Goal: Task Accomplishment & Management: Use online tool/utility

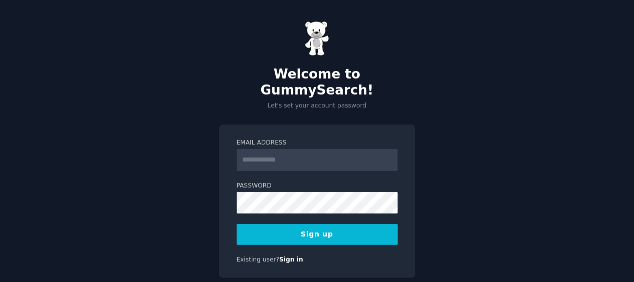
click at [273, 150] on input "Email Address" at bounding box center [317, 160] width 161 height 22
type input "**********"
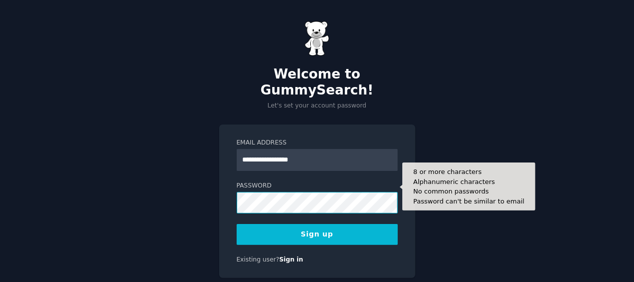
click at [237, 224] on button "Sign up" at bounding box center [317, 234] width 161 height 21
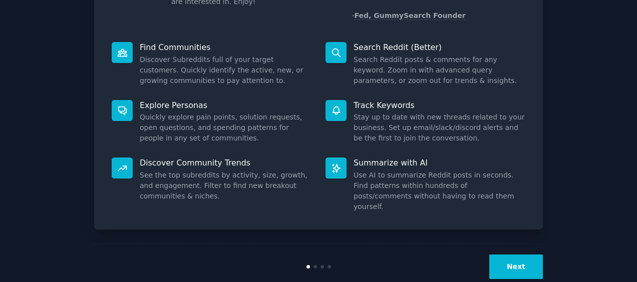
click at [523, 255] on button "Next" at bounding box center [516, 267] width 54 height 25
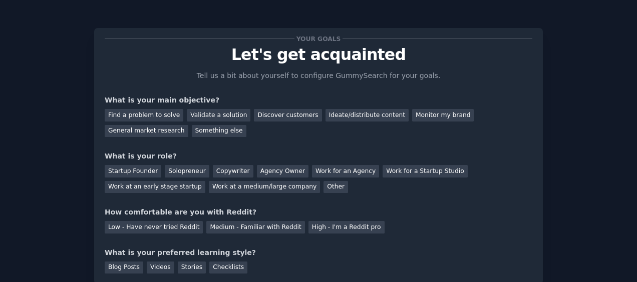
scroll to position [76, 0]
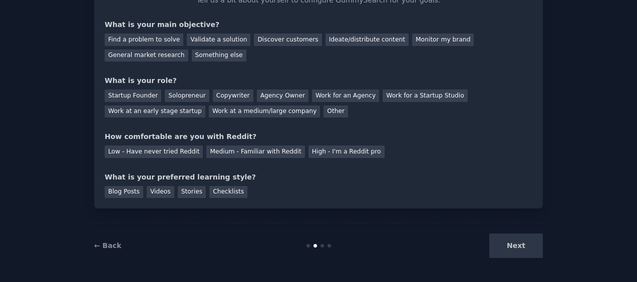
click at [524, 249] on div "Next" at bounding box center [468, 246] width 150 height 25
click at [518, 247] on div "Next" at bounding box center [468, 246] width 150 height 25
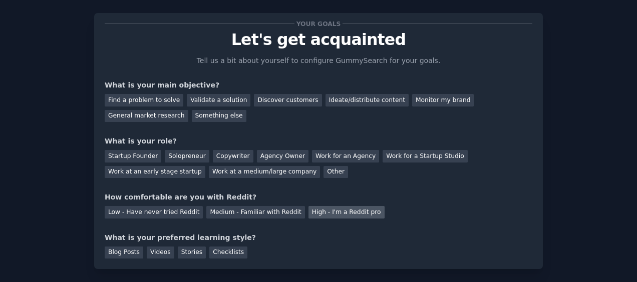
scroll to position [0, 0]
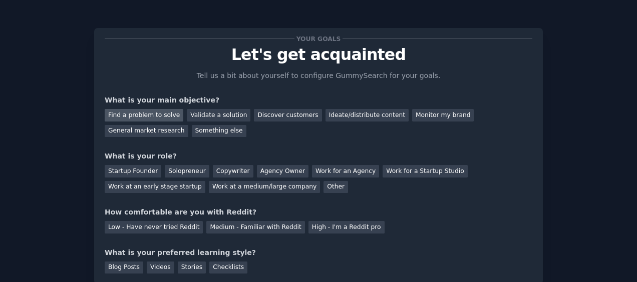
click at [167, 117] on div "Find a problem to solve" at bounding box center [144, 115] width 79 height 13
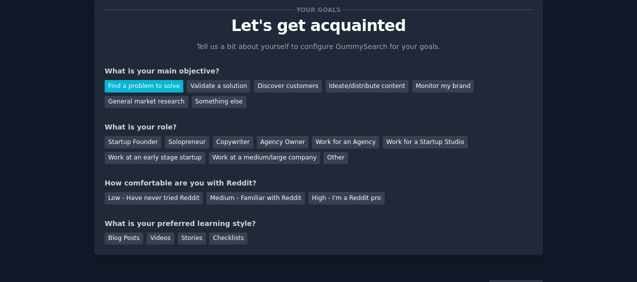
scroll to position [76, 0]
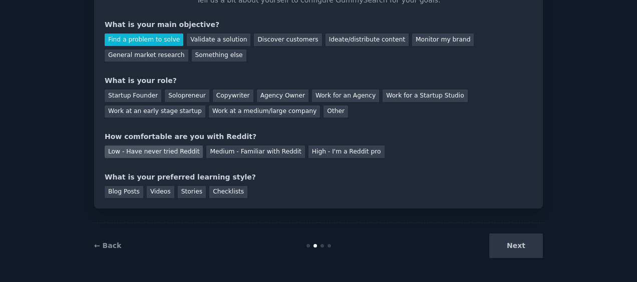
click at [169, 153] on div "Low - Have never tried Reddit" at bounding box center [154, 152] width 98 height 13
click at [226, 98] on div "Copywriter" at bounding box center [233, 96] width 41 height 13
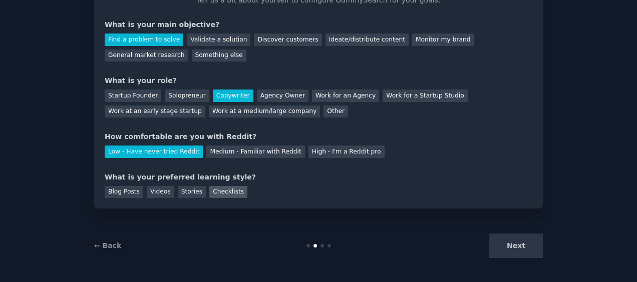
click at [224, 192] on div "Checklists" at bounding box center [228, 192] width 38 height 13
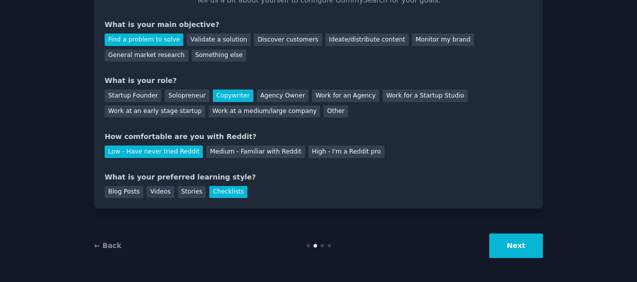
click at [513, 244] on button "Next" at bounding box center [516, 246] width 54 height 25
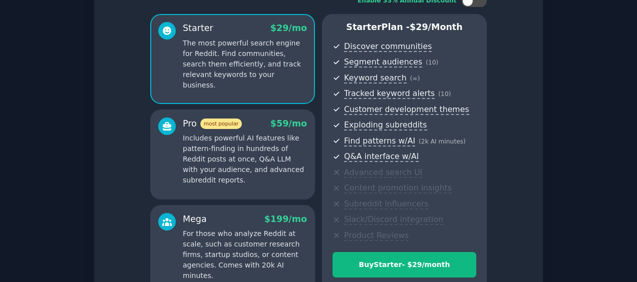
scroll to position [183, 0]
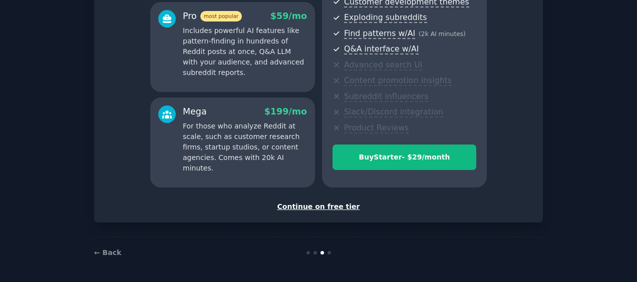
click at [334, 209] on div "Continue on free tier" at bounding box center [319, 207] width 428 height 11
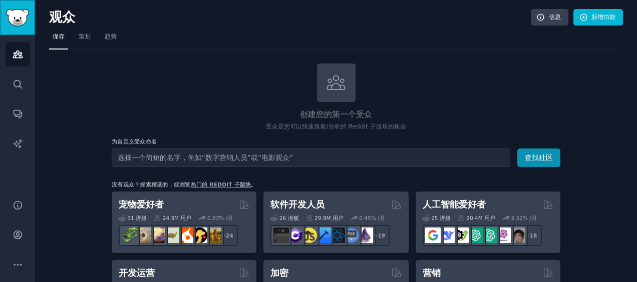
click at [20, 19] on img "侧 栏" at bounding box center [17, 18] width 23 height 18
click at [26, 53] on link "观众" at bounding box center [18, 54] width 25 height 25
click at [21, 83] on icon "侧 栏" at bounding box center [18, 84] width 11 height 11
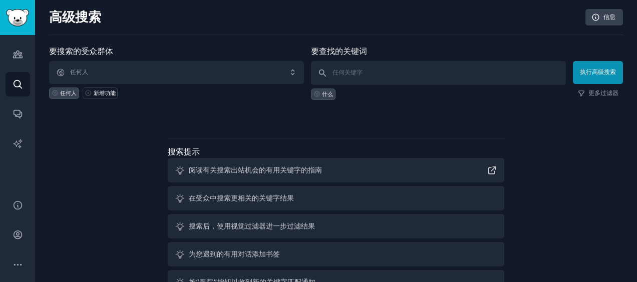
drag, startPoint x: 138, startPoint y: 158, endPoint x: 95, endPoint y: 189, distance: 53.1
click at [91, 195] on div "要搜索的受众群体 任何人 任何人 新增功能 要查找的关键词 什么 执行高级搜索 更多过滤器 搜索提示 阅读有关搜索出站机会的有用关键字的指南 在受众中搜索更相…" at bounding box center [336, 186] width 574 height 281
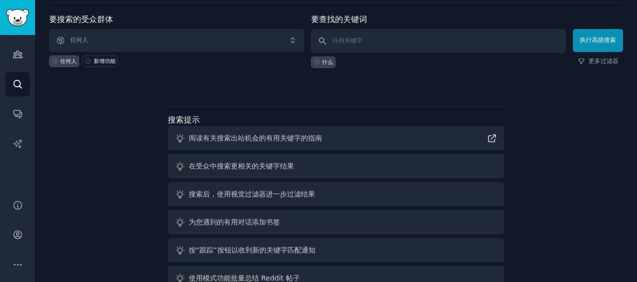
scroll to position [57, 0]
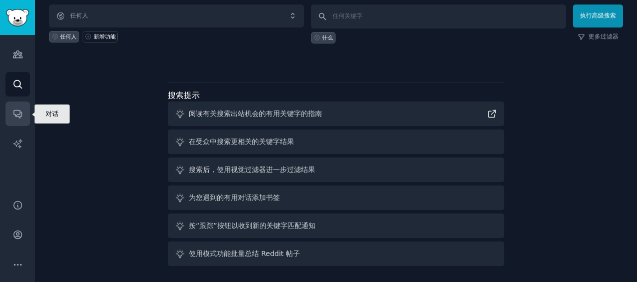
click at [19, 116] on icon "侧 栏" at bounding box center [18, 114] width 11 height 11
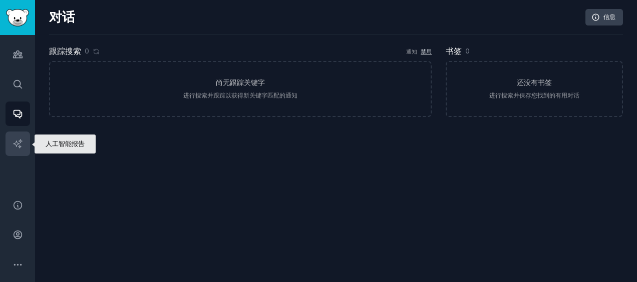
click at [22, 144] on icon "侧 栏" at bounding box center [18, 144] width 11 height 11
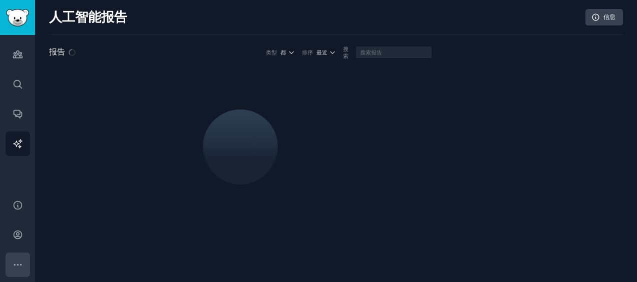
click at [19, 262] on icon "侧 栏" at bounding box center [18, 265] width 11 height 11
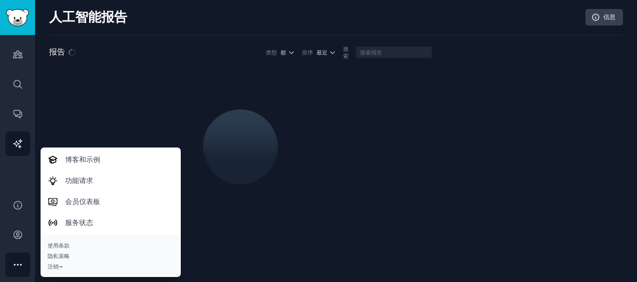
click at [19, 262] on icon "侧 栏" at bounding box center [18, 265] width 11 height 11
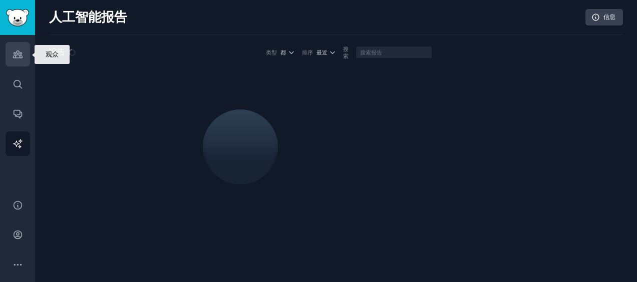
click at [18, 55] on icon "侧 栏" at bounding box center [17, 54] width 9 height 7
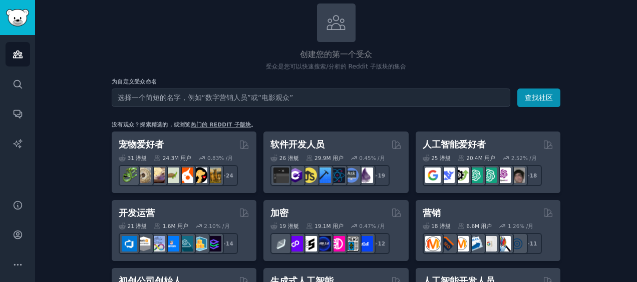
scroll to position [100, 0]
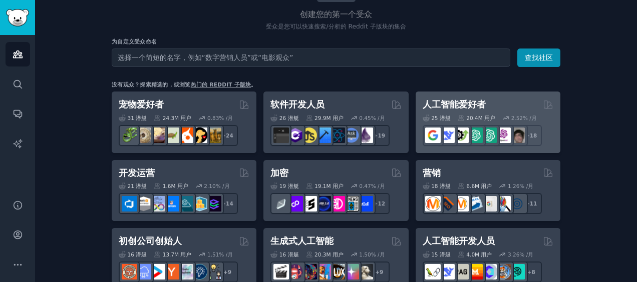
click at [457, 102] on h2 "人工智能爱好者" at bounding box center [454, 105] width 63 height 13
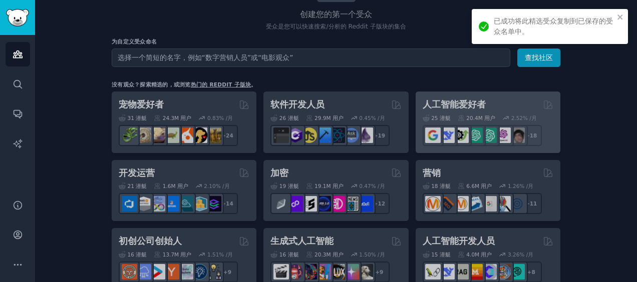
scroll to position [65, 0]
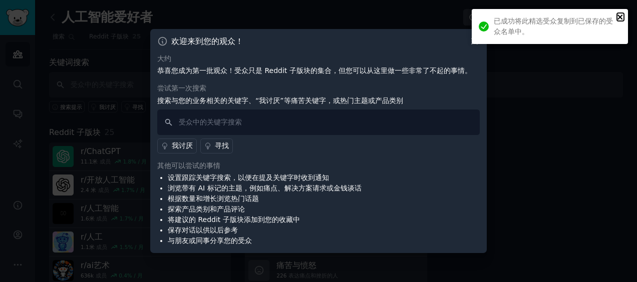
click at [622, 14] on icon "关闭" at bounding box center [620, 17] width 7 height 8
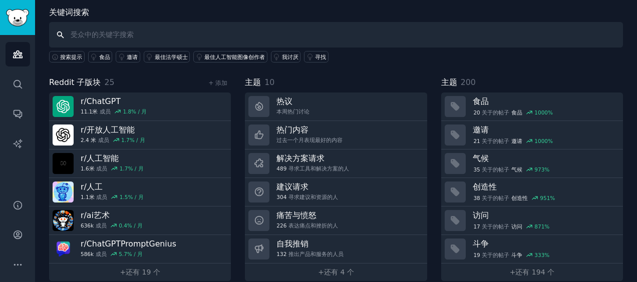
scroll to position [61, 0]
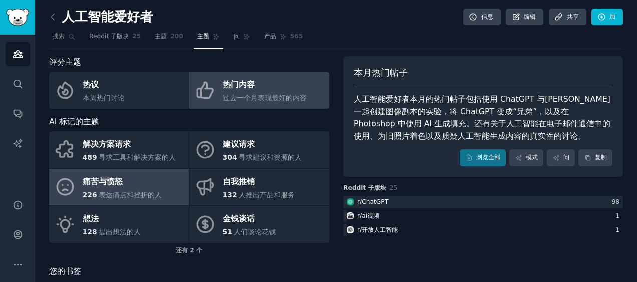
click at [166, 185] on link "痛苦与愤怒 226 表达痛点和挫折的人" at bounding box center [119, 187] width 140 height 37
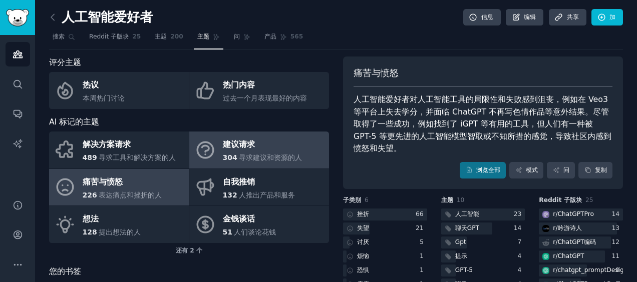
click at [278, 155] on span "寻求建议和资源的人" at bounding box center [270, 158] width 63 height 8
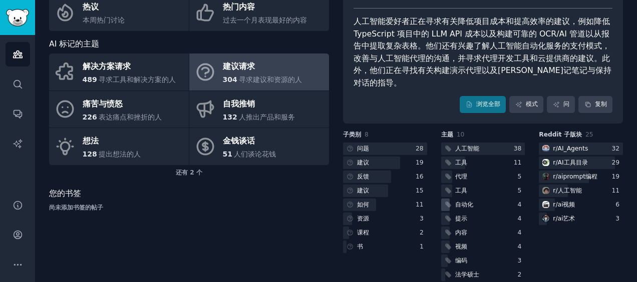
scroll to position [79, 0]
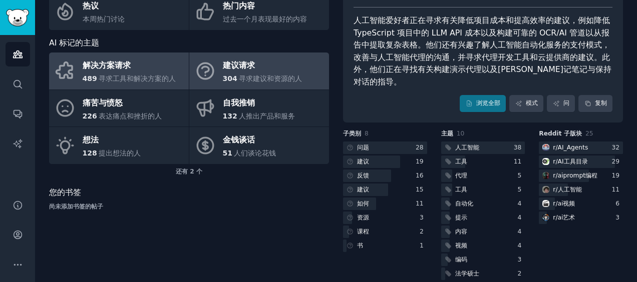
click at [88, 67] on div "解决方案请求" at bounding box center [130, 66] width 94 height 16
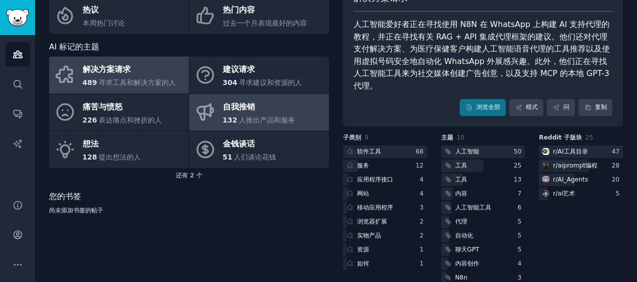
scroll to position [79, 0]
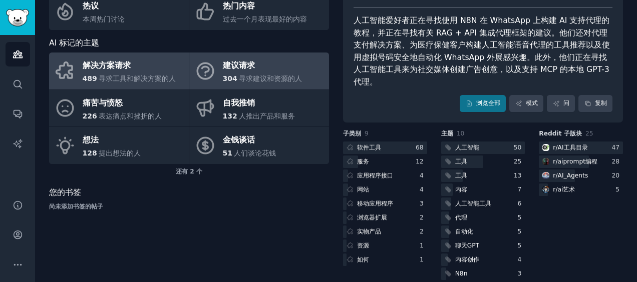
click at [264, 75] on span "寻求建议和资源的人" at bounding box center [270, 79] width 63 height 8
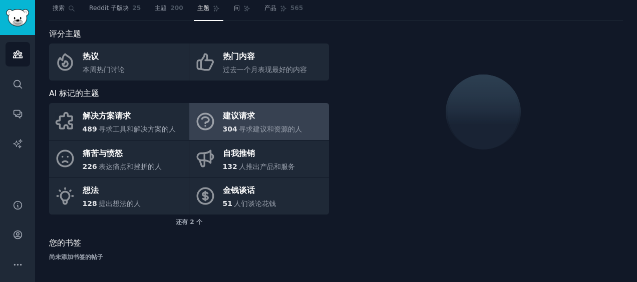
scroll to position [79, 0]
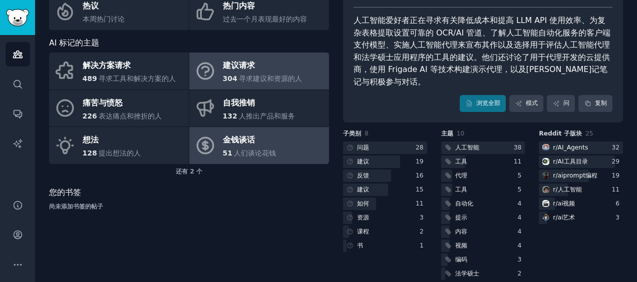
click at [301, 156] on link "金钱谈话 51 人们谈论花钱" at bounding box center [259, 145] width 140 height 37
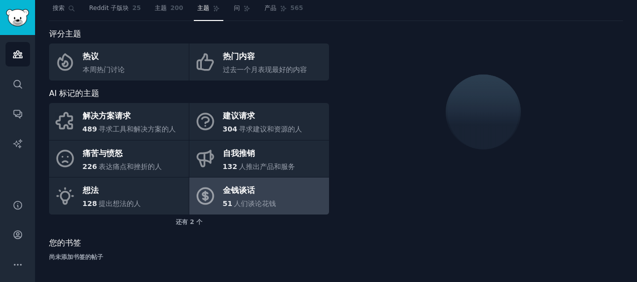
scroll to position [79, 0]
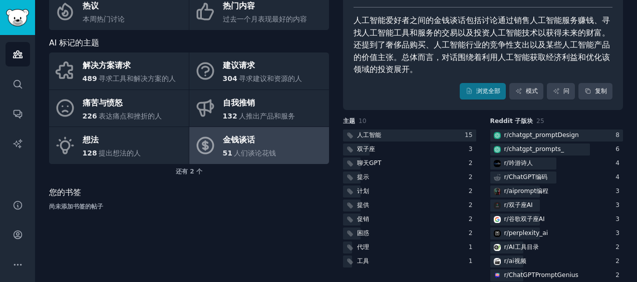
scroll to position [29, 0]
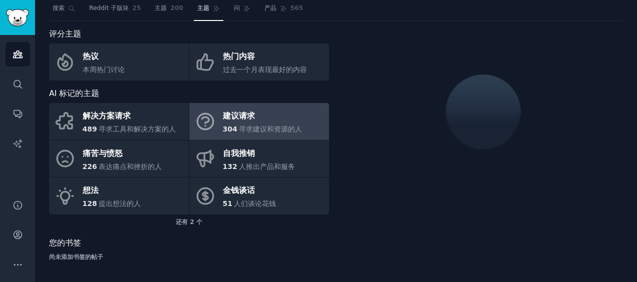
scroll to position [29, 0]
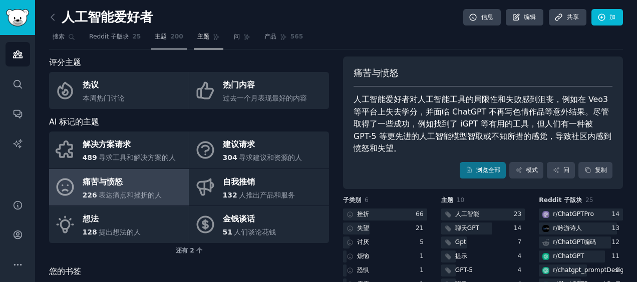
click at [167, 38] on link "主题 200" at bounding box center [169, 39] width 36 height 21
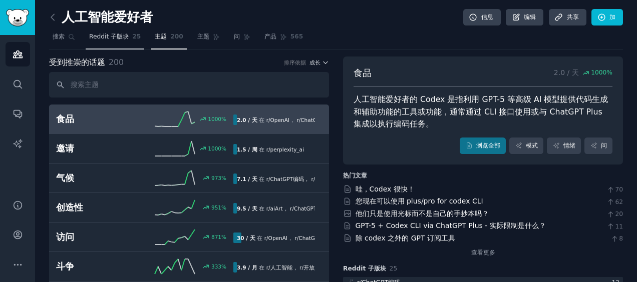
click at [132, 39] on span "25" at bounding box center [136, 37] width 9 height 9
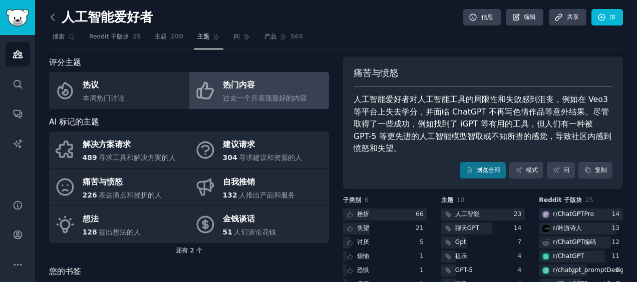
click at [53, 16] on icon at bounding box center [53, 17] width 11 height 11
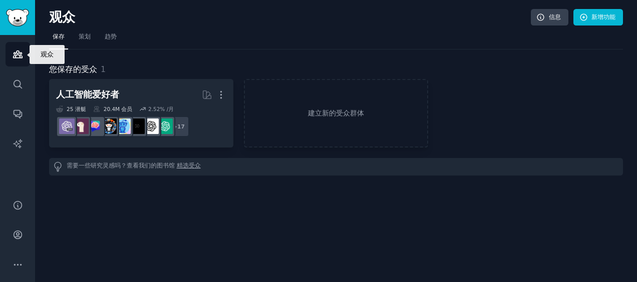
click at [20, 52] on icon "侧 栏" at bounding box center [18, 54] width 11 height 11
click at [18, 57] on icon "侧 栏" at bounding box center [17, 54] width 9 height 7
click at [19, 51] on icon "侧 栏" at bounding box center [18, 54] width 11 height 11
click at [19, 27] on link "侧 栏" at bounding box center [17, 17] width 35 height 35
click at [318, 122] on link "建立新的受众群体" at bounding box center [336, 113] width 184 height 69
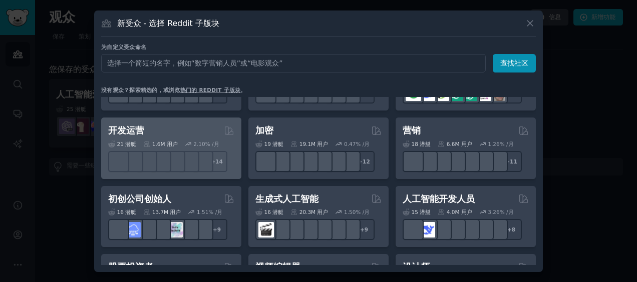
scroll to position [100, 0]
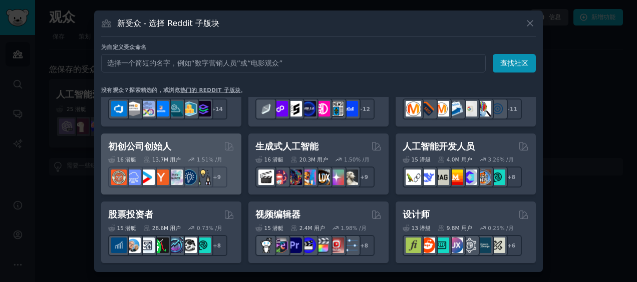
click at [187, 149] on div "初创公司创始人 由 GummySearch 策划" at bounding box center [171, 147] width 126 height 13
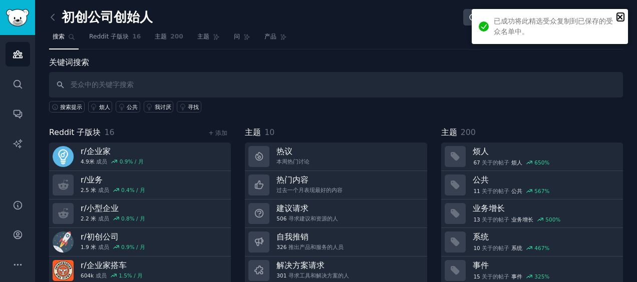
click at [622, 17] on icon "关闭" at bounding box center [620, 17] width 7 height 8
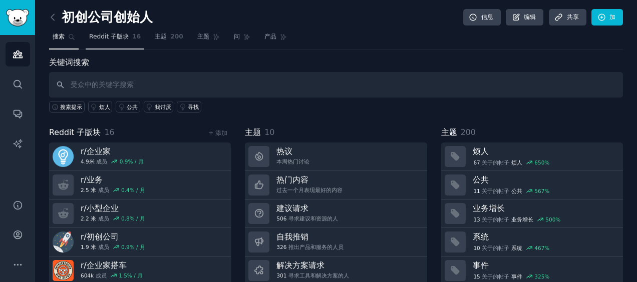
click at [112, 44] on link "Reddit 子版块 16" at bounding box center [115, 39] width 59 height 21
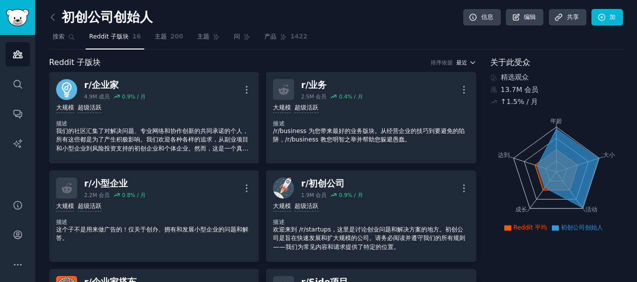
click at [465, 61] on span "最近" at bounding box center [461, 62] width 11 height 7
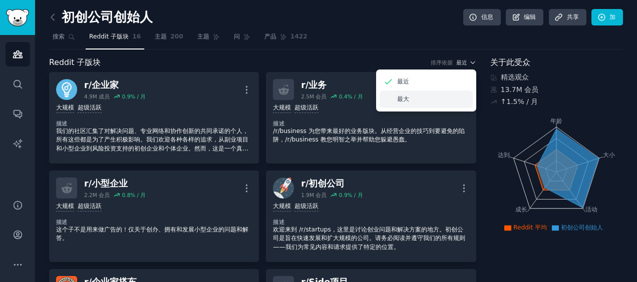
click at [427, 96] on div "最大" at bounding box center [426, 100] width 93 height 18
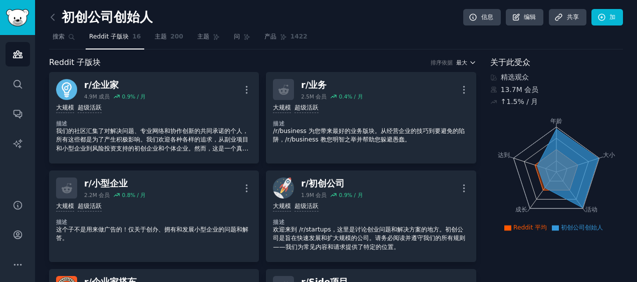
click at [464, 60] on span "最大" at bounding box center [461, 62] width 11 height 7
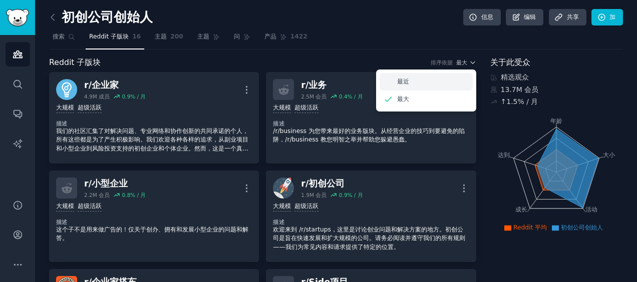
click at [439, 78] on div "最近" at bounding box center [426, 82] width 93 height 18
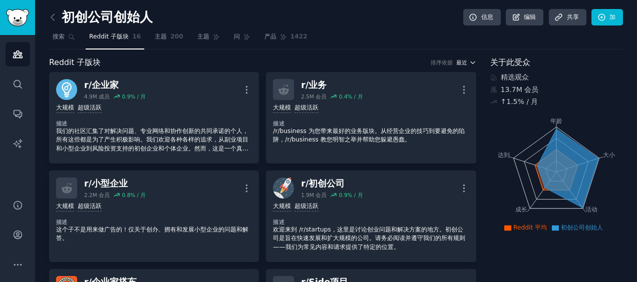
click at [464, 61] on span "最近" at bounding box center [461, 62] width 11 height 7
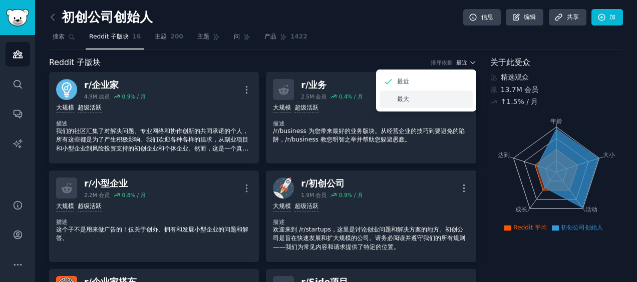
click at [435, 99] on div "最大" at bounding box center [426, 100] width 93 height 18
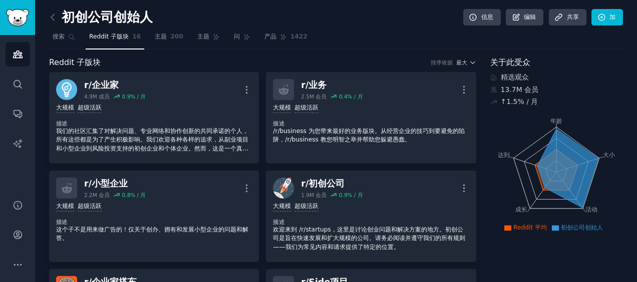
click at [381, 49] on nav "搜索 Reddit 子版块 16 主题 200 主题 问 产品 1422" at bounding box center [336, 39] width 574 height 21
click at [164, 35] on span "主题" at bounding box center [161, 37] width 12 height 9
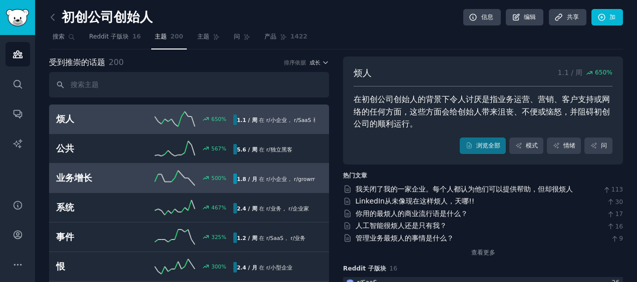
click at [121, 177] on h2 "业务增长" at bounding box center [100, 178] width 89 height 13
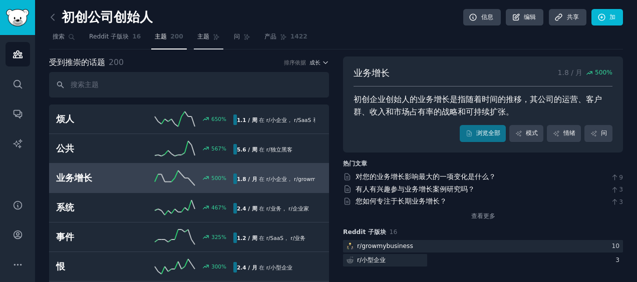
click at [208, 41] on link "主题" at bounding box center [209, 39] width 30 height 21
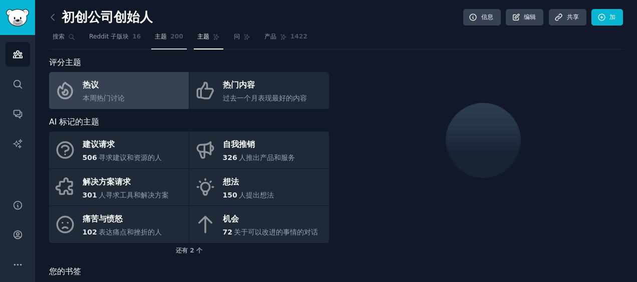
click at [164, 39] on link "主题 200" at bounding box center [169, 39] width 36 height 21
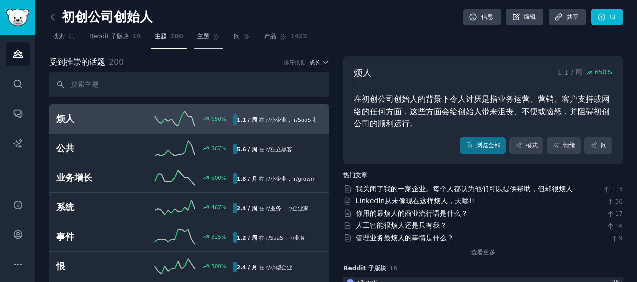
click at [204, 39] on span "主题" at bounding box center [203, 37] width 12 height 9
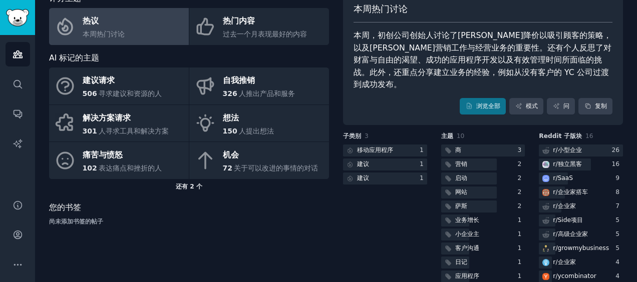
scroll to position [50, 0]
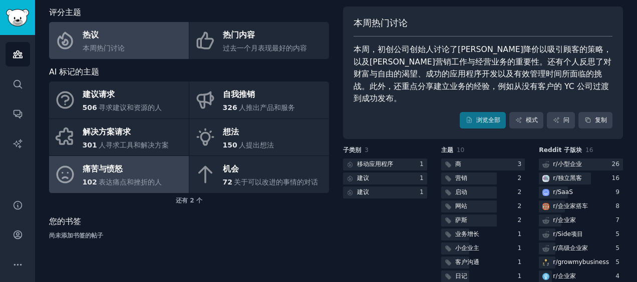
click at [157, 183] on span "表达痛点和挫折的人" at bounding box center [130, 182] width 63 height 8
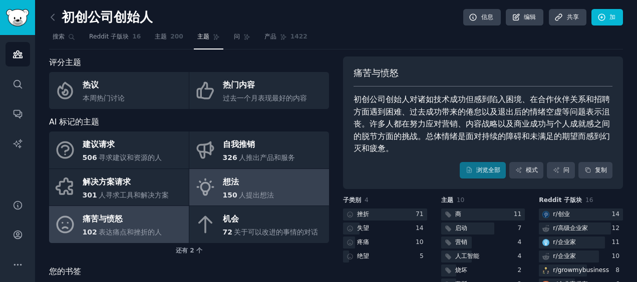
click at [224, 185] on div "想法" at bounding box center [249, 182] width 52 height 16
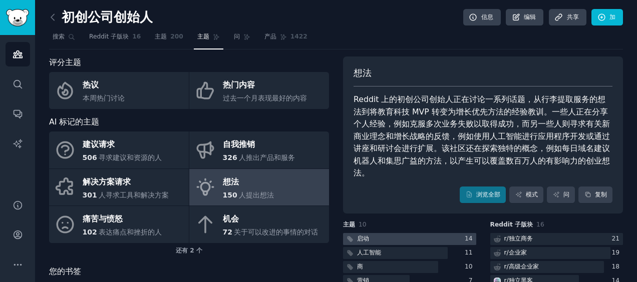
click at [446, 233] on div at bounding box center [409, 239] width 133 height 13
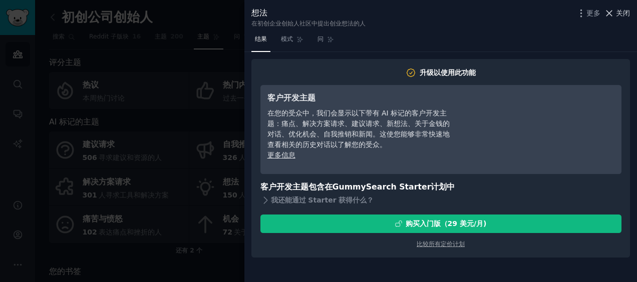
click at [627, 14] on span "关闭" at bounding box center [623, 13] width 14 height 11
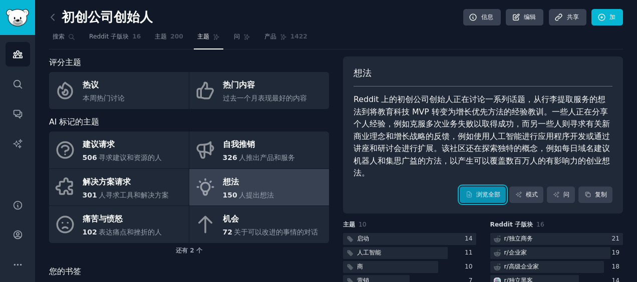
click at [494, 191] on font "浏览全部" at bounding box center [488, 195] width 24 height 9
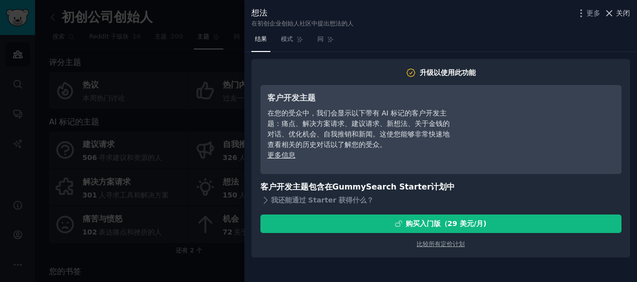
click at [624, 13] on span "关闭" at bounding box center [623, 13] width 14 height 11
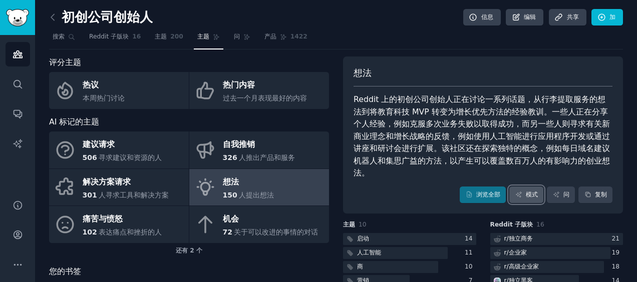
click at [529, 191] on font "模式" at bounding box center [532, 195] width 12 height 9
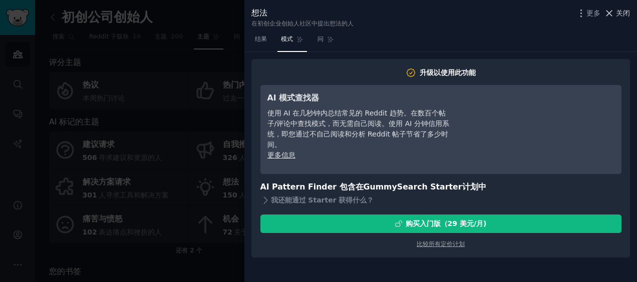
click at [621, 11] on span "关闭" at bounding box center [623, 13] width 14 height 11
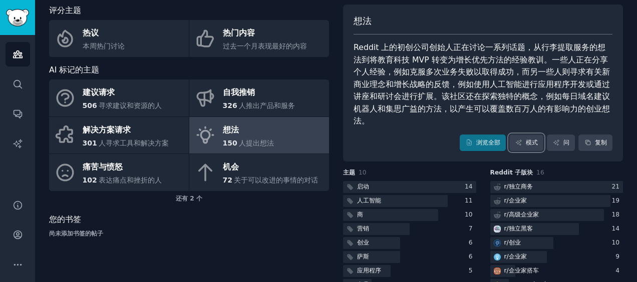
scroll to position [92, 0]
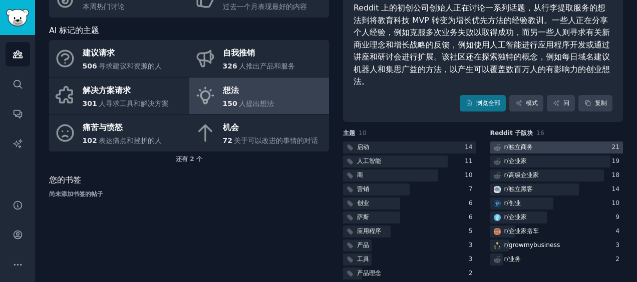
click at [534, 142] on div at bounding box center [556, 148] width 133 height 13
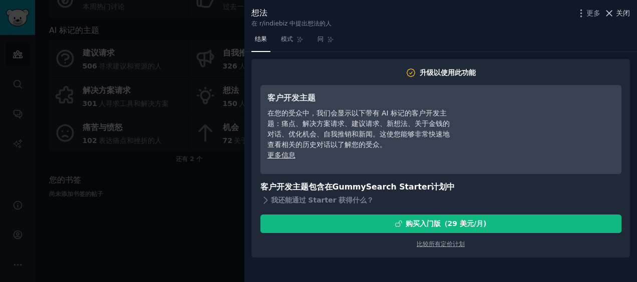
click at [625, 13] on span "关闭" at bounding box center [623, 13] width 14 height 11
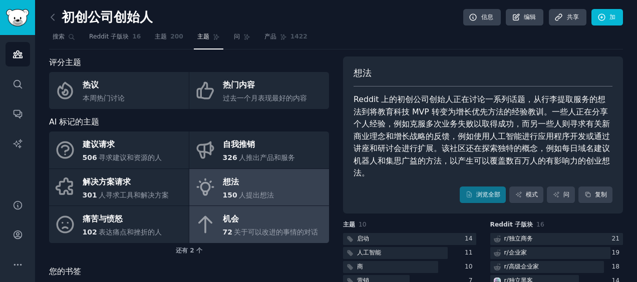
click at [276, 232] on span "关于可以改进的事情的对话" at bounding box center [276, 232] width 84 height 8
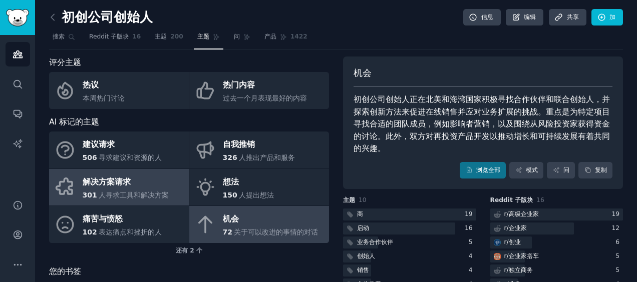
click at [154, 198] on span "人寻求工具和解决方案" at bounding box center [134, 195] width 70 height 8
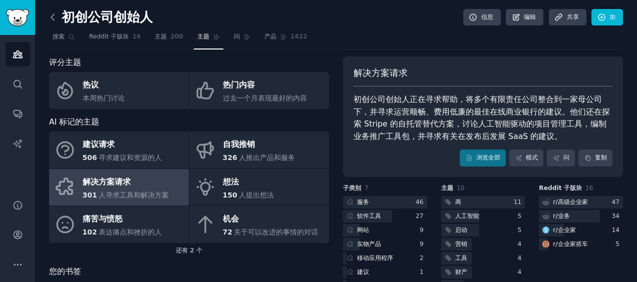
click at [54, 16] on icon at bounding box center [53, 17] width 11 height 11
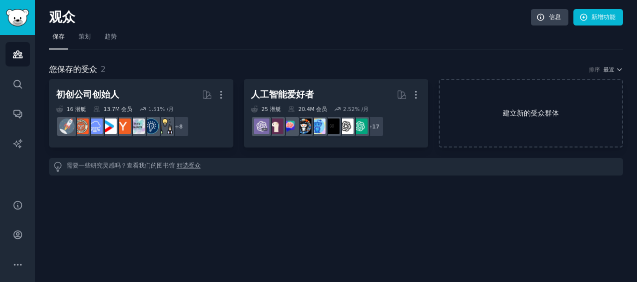
click at [525, 127] on link "建立新的受众群体" at bounding box center [531, 113] width 184 height 69
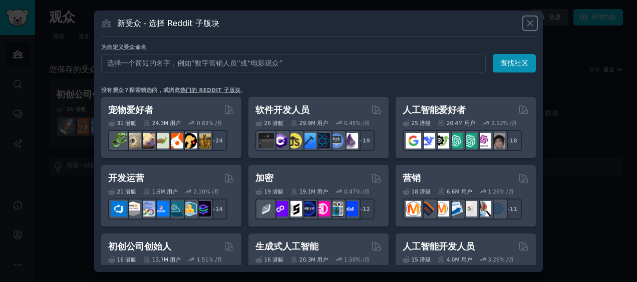
click at [533, 23] on icon at bounding box center [530, 23] width 11 height 11
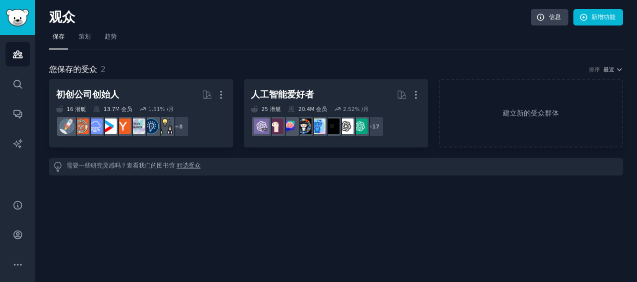
click at [121, 186] on div "观众 信息 新增功能 保存 策划 趋势 您保存的受众 2 排序 最近 初创公司创始人 更多 16 潜艇 13.7M 会员 1.51% /月 + 8 人工智能爱…" at bounding box center [336, 141] width 602 height 282
click at [514, 126] on link "建立新的受众群体" at bounding box center [531, 113] width 184 height 69
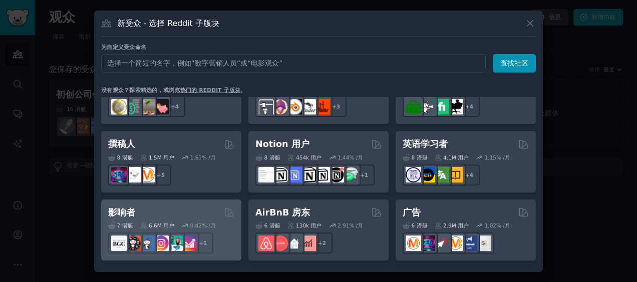
scroll to position [601, 0]
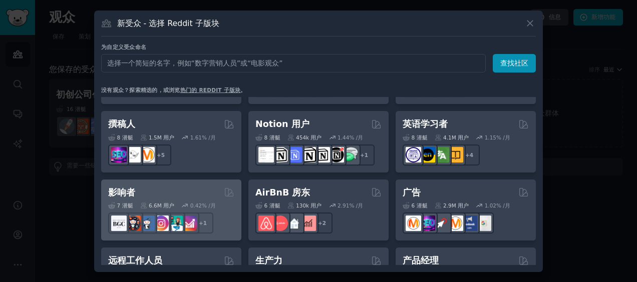
click at [201, 193] on div "影响者" at bounding box center [171, 193] width 126 height 13
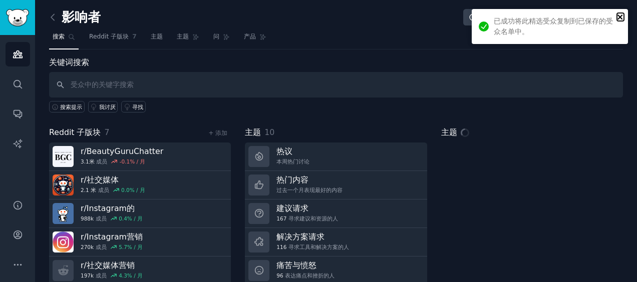
click at [620, 15] on icon "关闭" at bounding box center [620, 17] width 7 height 8
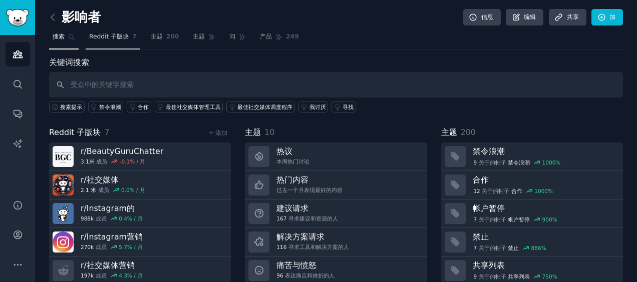
click at [109, 40] on span "Reddit 子版块" at bounding box center [109, 37] width 40 height 9
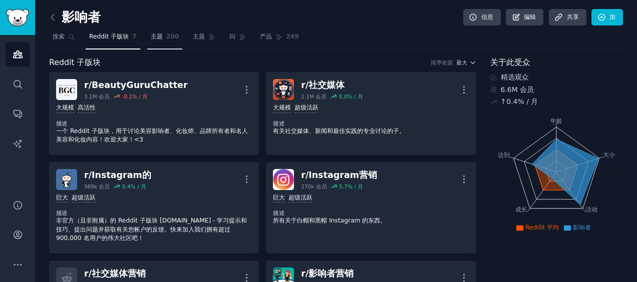
click at [156, 40] on span "主题" at bounding box center [157, 37] width 12 height 9
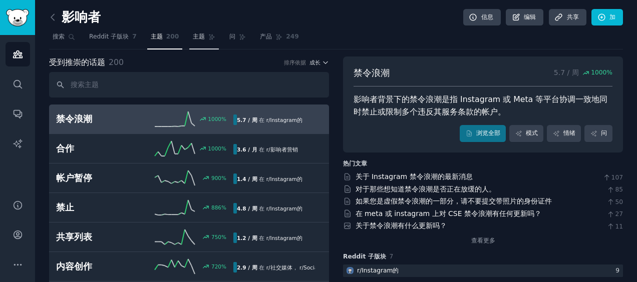
click at [193, 41] on link "主题" at bounding box center [204, 39] width 30 height 21
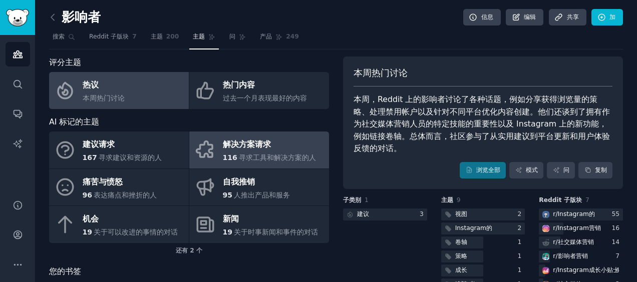
click at [271, 147] on div "解决方案请求" at bounding box center [270, 145] width 94 height 16
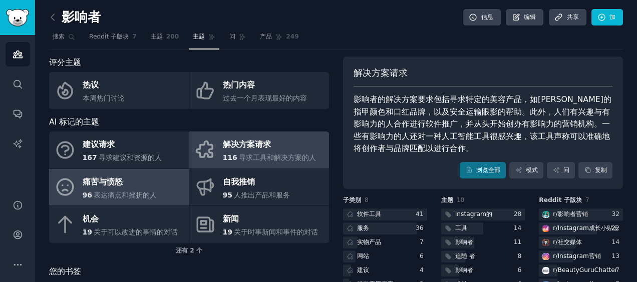
click at [111, 191] on span "表达痛点和挫折的人" at bounding box center [125, 195] width 63 height 8
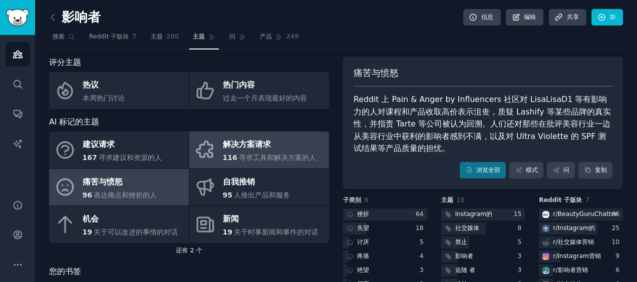
click at [249, 156] on span "寻求工具和解决方案的人" at bounding box center [277, 158] width 77 height 8
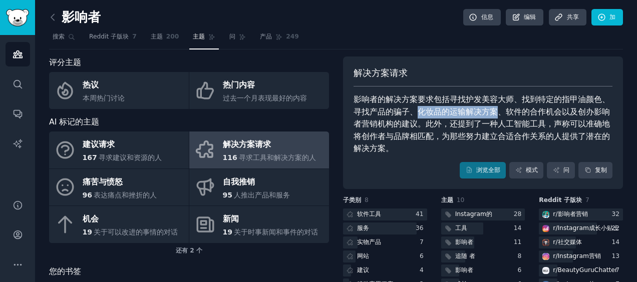
drag, startPoint x: 416, startPoint y: 112, endPoint x: 493, endPoint y: 111, distance: 77.1
click at [493, 111] on div "影响者的解决方案要求包括寻找护发美容大师、找到特定的指甲油颜色、寻找产品的骗子、化妆品的运输解决方案、软件的合作机会以及创办影响者营销机构的建议。此外，还提到…" at bounding box center [483, 125] width 259 height 62
drag, startPoint x: 493, startPoint y: 111, endPoint x: 496, endPoint y: 118, distance: 7.6
click at [496, 118] on div "影响者的解决方案要求包括寻找护发美容大师、找到特定的指甲油颜色、寻找产品的骗子、化妆品的运输解决方案、软件的合作机会以及创办影响者营销机构的建议。此外，还提到…" at bounding box center [483, 125] width 259 height 62
click at [434, 115] on div "影响者的解决方案要求包括寻找护发美容大师、找到特定的指甲油颜色、寻找产品的骗子、化妆品的运输解决方案、软件的合作机会以及创办影响者营销机构的建议。此外，还提到…" at bounding box center [483, 125] width 259 height 62
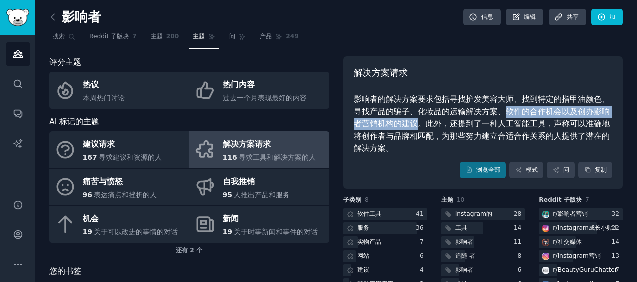
drag, startPoint x: 501, startPoint y: 109, endPoint x: 414, endPoint y: 126, distance: 88.8
click at [414, 126] on div "影响者的解决方案要求包括寻找护发美容大师、找到特定的指甲油颜色、寻找产品的骗子、化妆品的运输解决方案、软件的合作机会以及创办影响者营销机构的建议。此外，还提到…" at bounding box center [483, 125] width 259 height 62
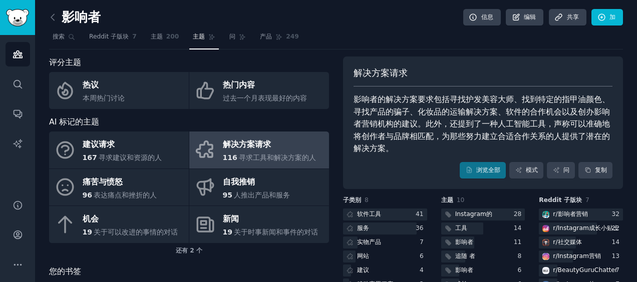
drag, startPoint x: 414, startPoint y: 126, endPoint x: 407, endPoint y: 147, distance: 22.6
click at [407, 147] on div "影响者的解决方案要求包括寻找护发美容大师、找到特定的指甲油颜色、寻找产品的骗子、化妆品的运输解决方案、软件的合作机会以及创办影响者营销机构的建议。此外，还提到…" at bounding box center [483, 125] width 259 height 62
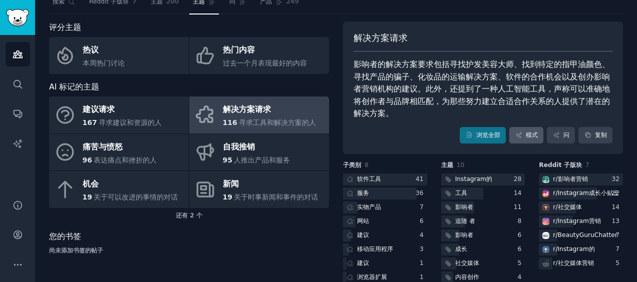
scroll to position [50, 0]
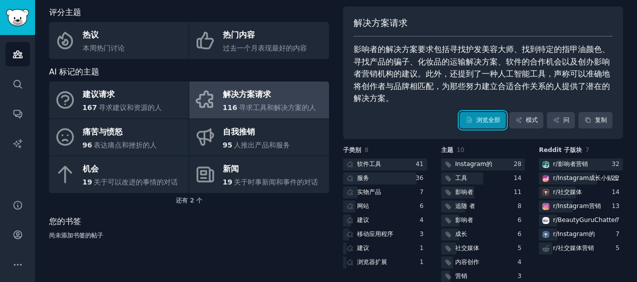
click at [492, 117] on font "浏览全部" at bounding box center [488, 120] width 24 height 9
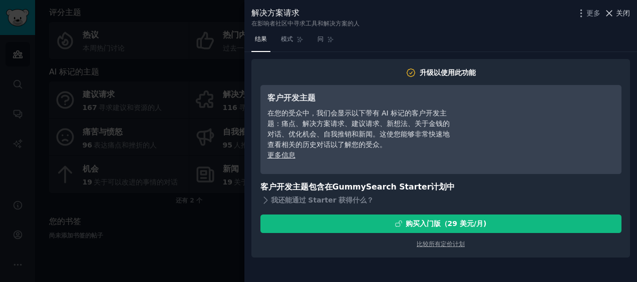
click at [618, 13] on span "关闭" at bounding box center [623, 13] width 14 height 11
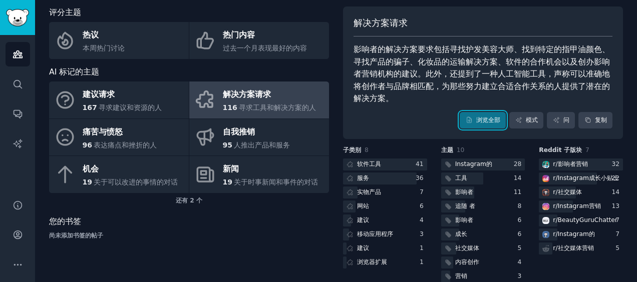
scroll to position [29, 0]
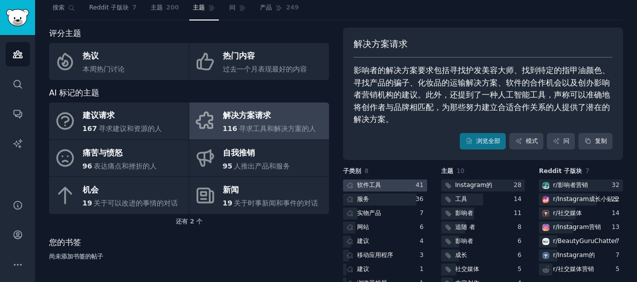
click at [399, 183] on div at bounding box center [385, 186] width 84 height 13
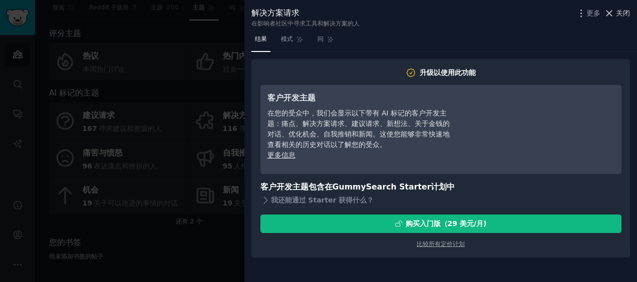
click at [625, 13] on span "关闭" at bounding box center [623, 13] width 14 height 11
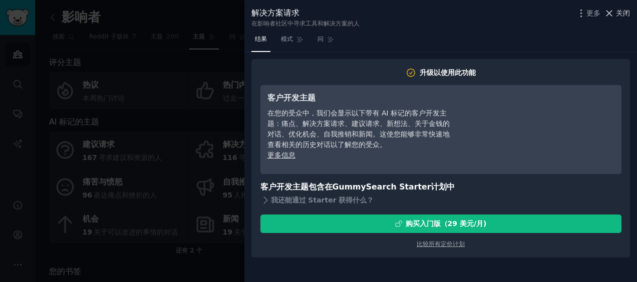
click at [619, 15] on span "关闭" at bounding box center [623, 13] width 14 height 11
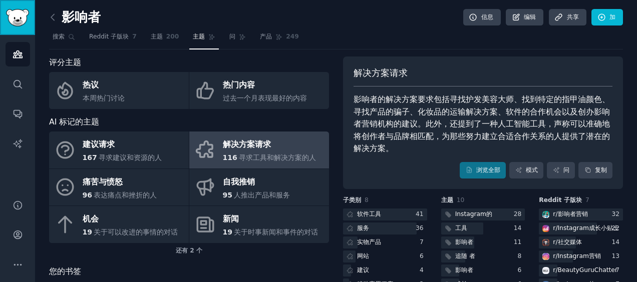
click at [17, 17] on img "侧 栏" at bounding box center [17, 18] width 23 height 18
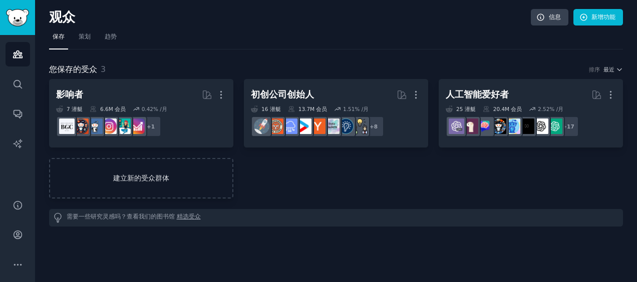
click at [160, 171] on link "建立新的受众群体" at bounding box center [141, 178] width 184 height 41
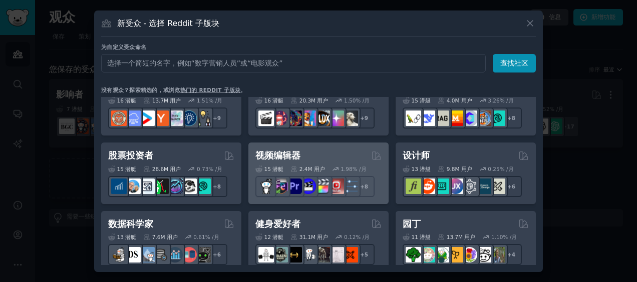
scroll to position [200, 0]
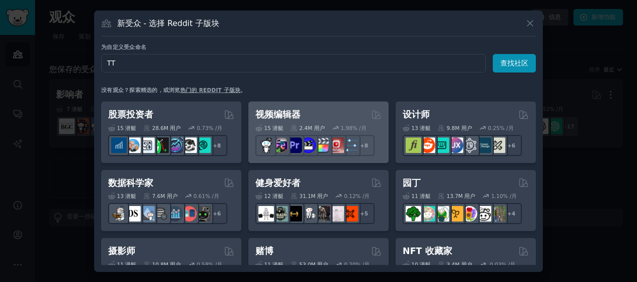
type input "TTO"
click button "查找社区" at bounding box center [514, 63] width 43 height 19
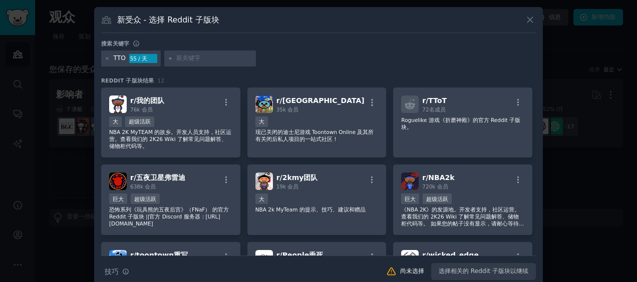
click at [106, 56] on icon at bounding box center [108, 59] width 6 height 6
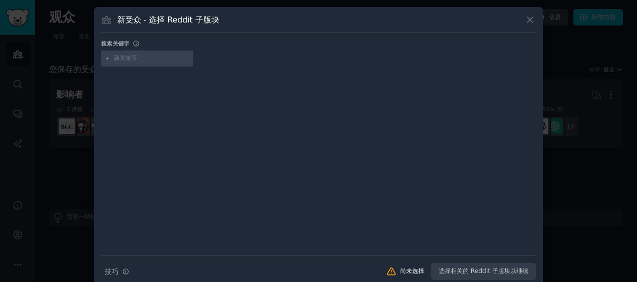
click at [138, 60] on input "text" at bounding box center [152, 58] width 76 height 9
type input "technology transfer"
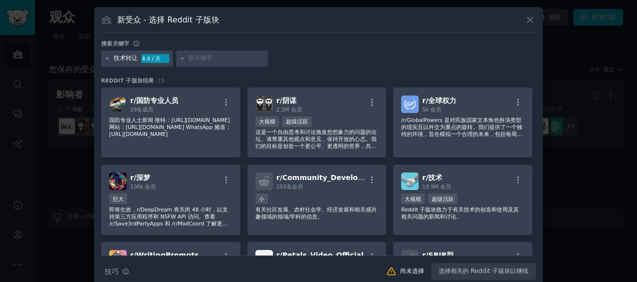
click at [107, 56] on icon at bounding box center [108, 59] width 6 height 6
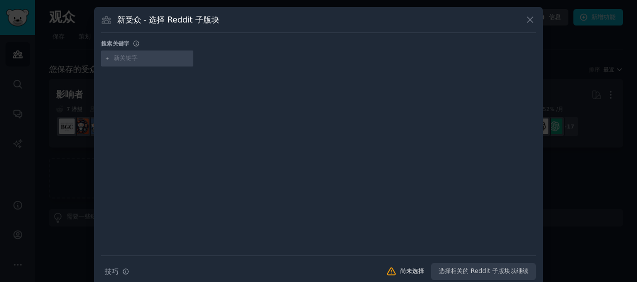
click at [131, 57] on input "text" at bounding box center [152, 58] width 76 height 9
click at [71, 185] on div at bounding box center [318, 141] width 637 height 282
